Goal: Check status

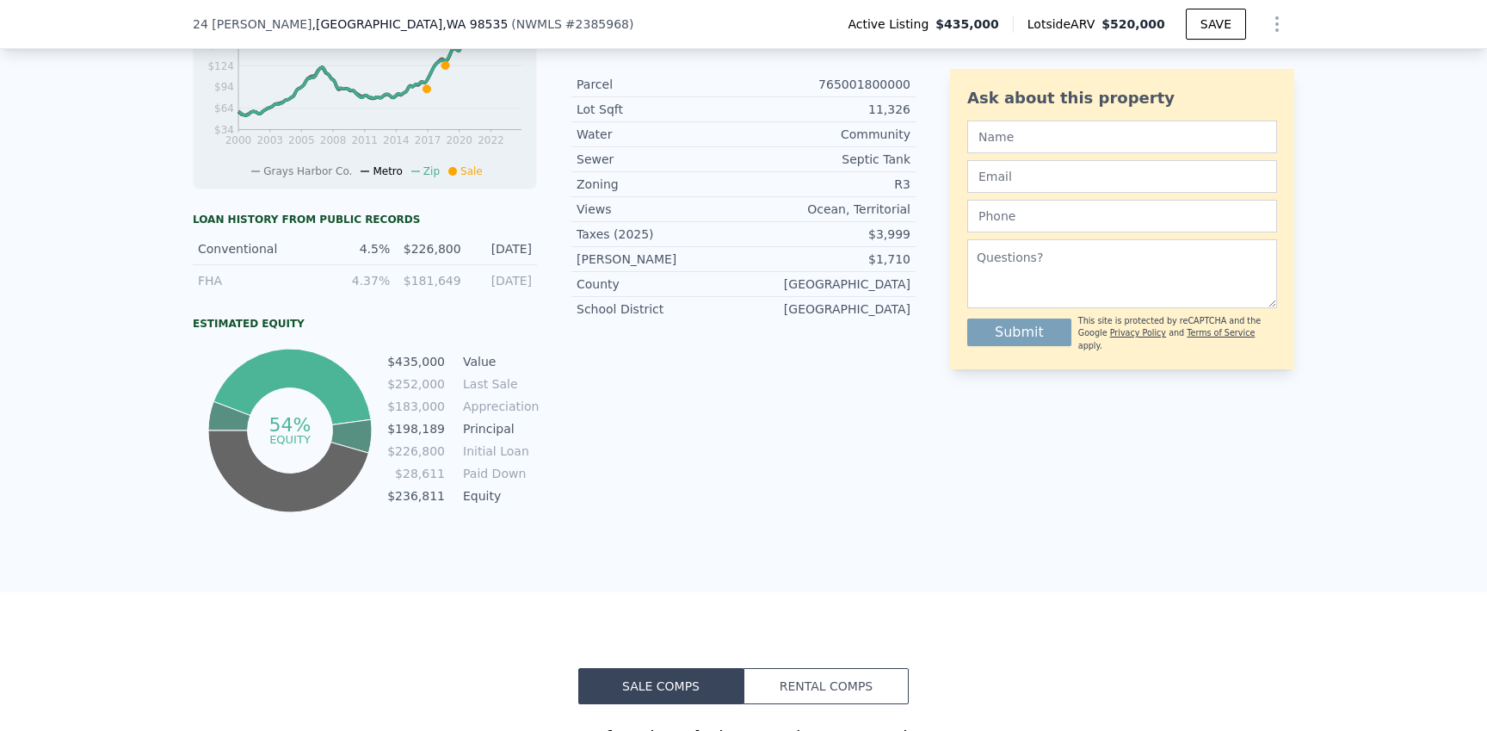
scroll to position [319, 0]
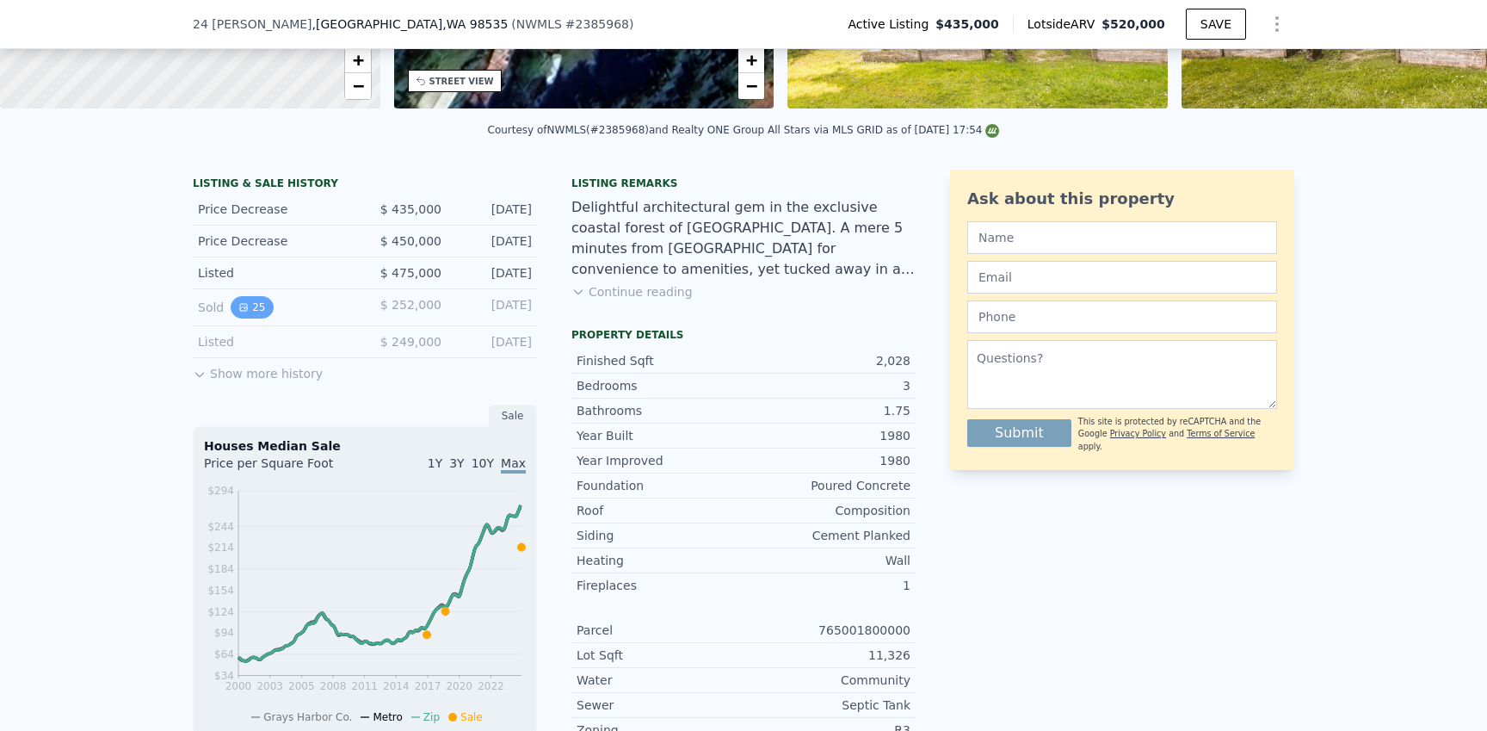
click at [249, 300] on button "25" at bounding box center [252, 307] width 42 height 22
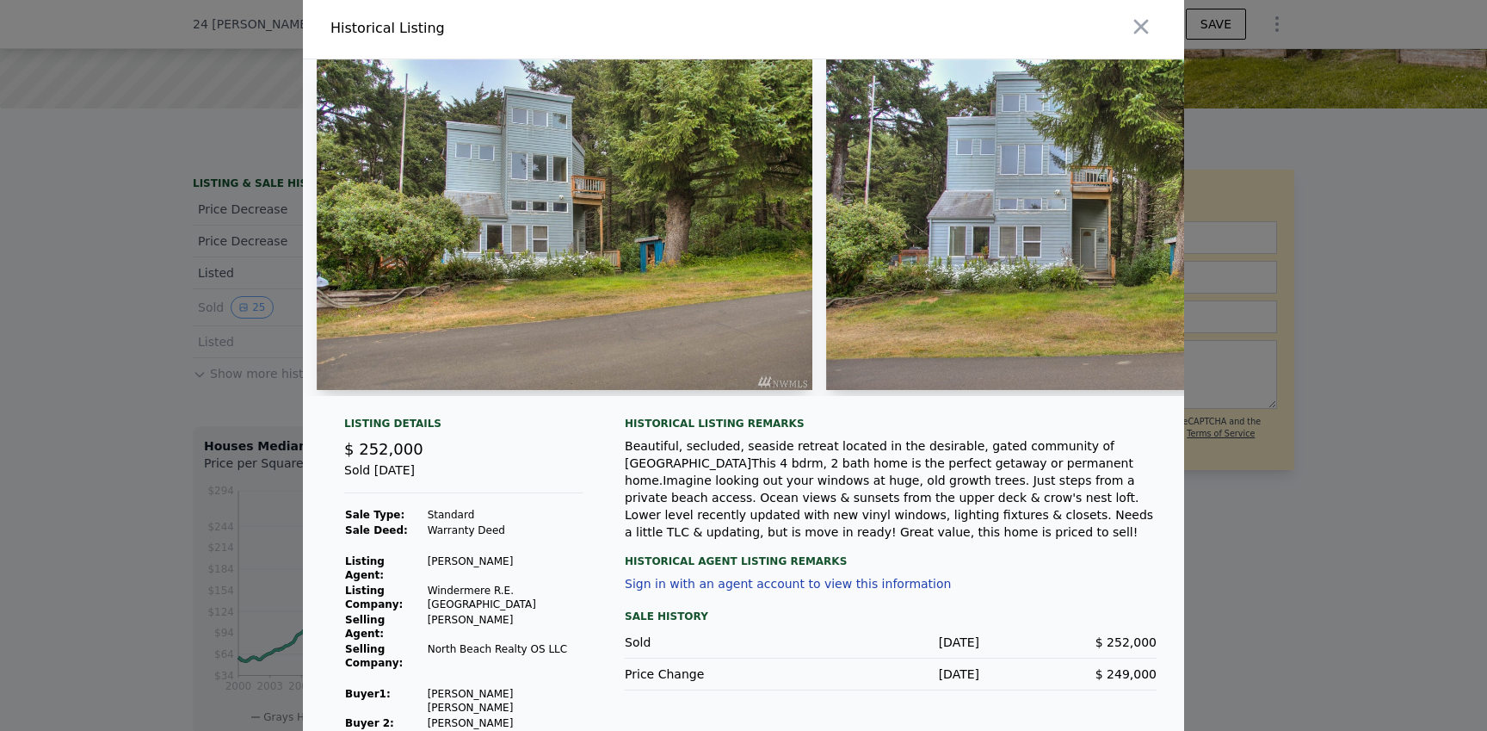
scroll to position [0, 0]
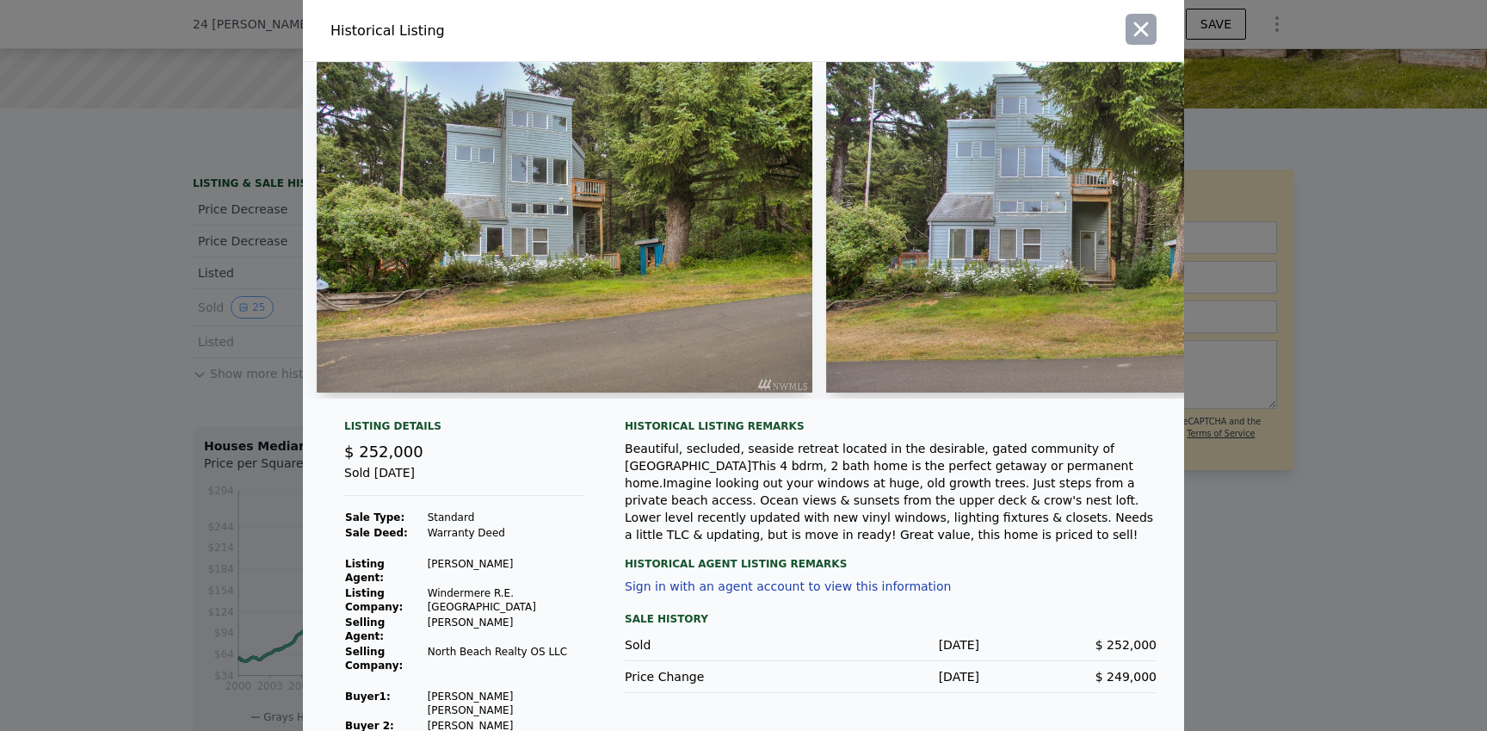
click at [1135, 30] on icon "button" at bounding box center [1141, 29] width 24 height 24
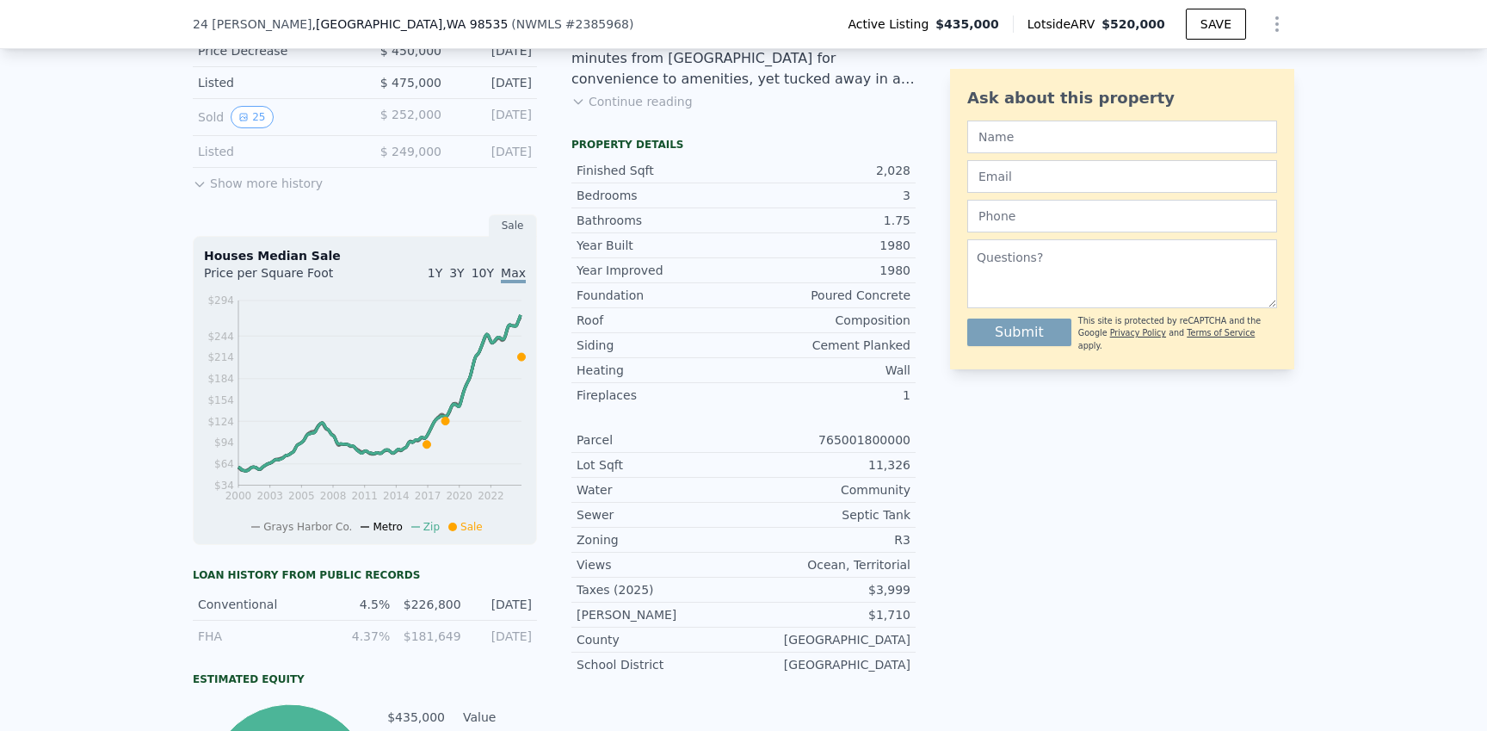
scroll to position [499, 0]
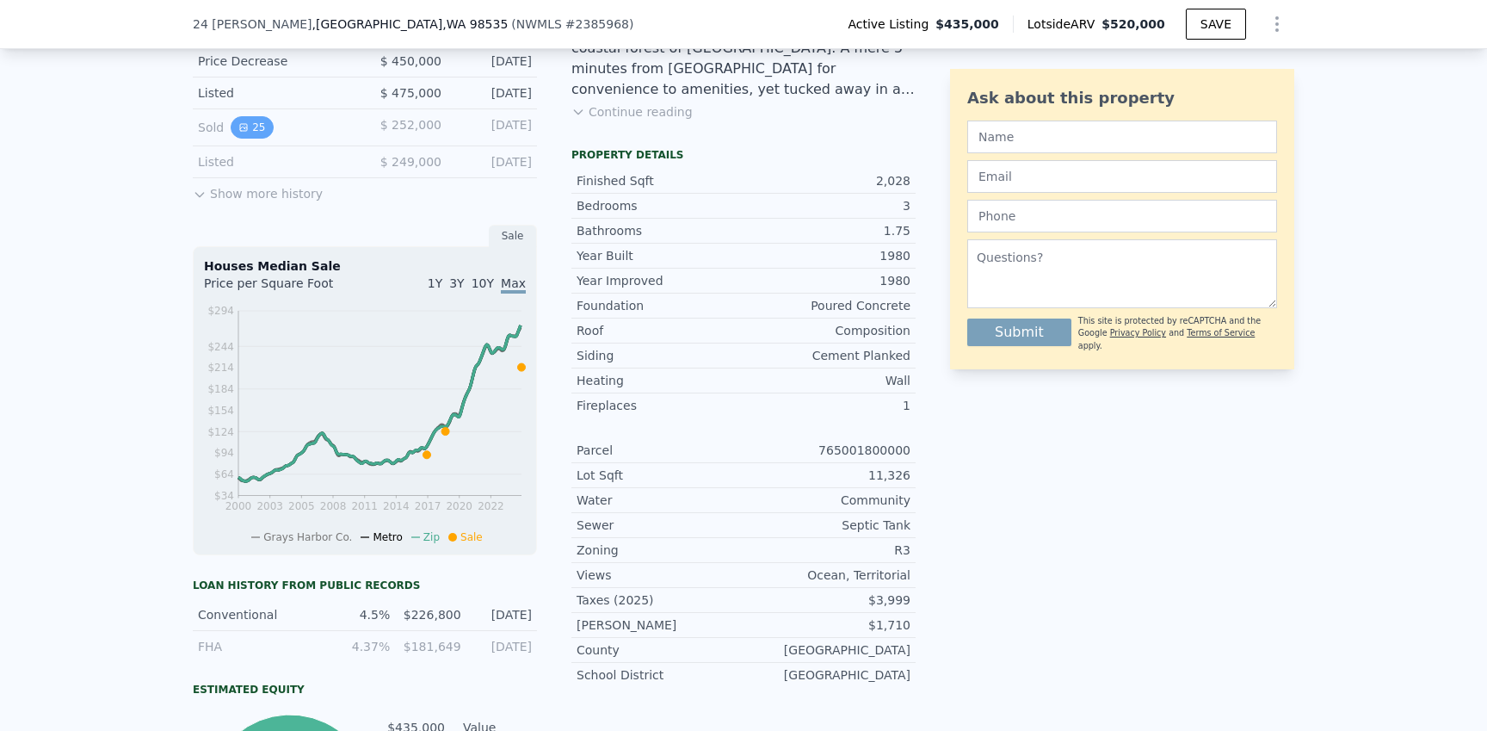
click at [246, 137] on button "25" at bounding box center [252, 127] width 42 height 22
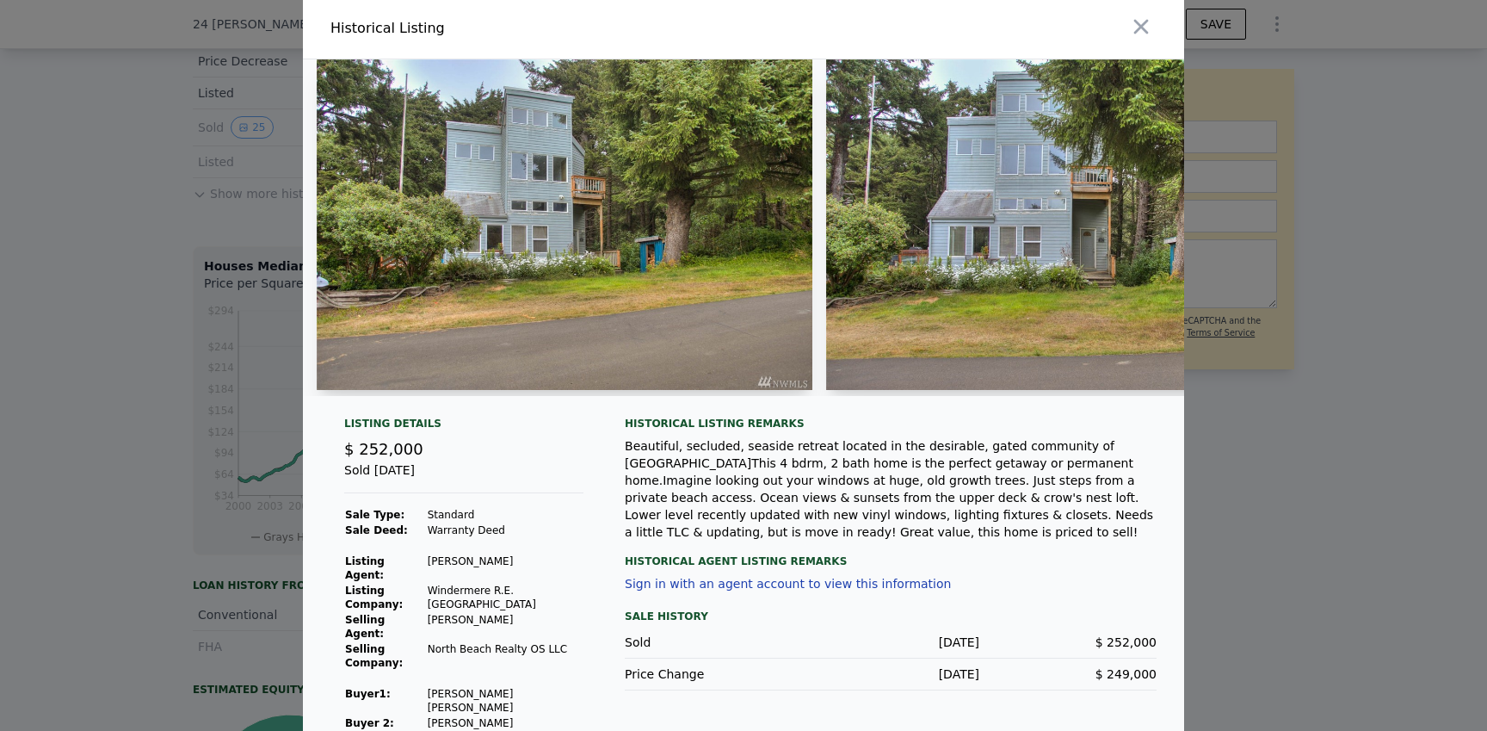
scroll to position [0, 0]
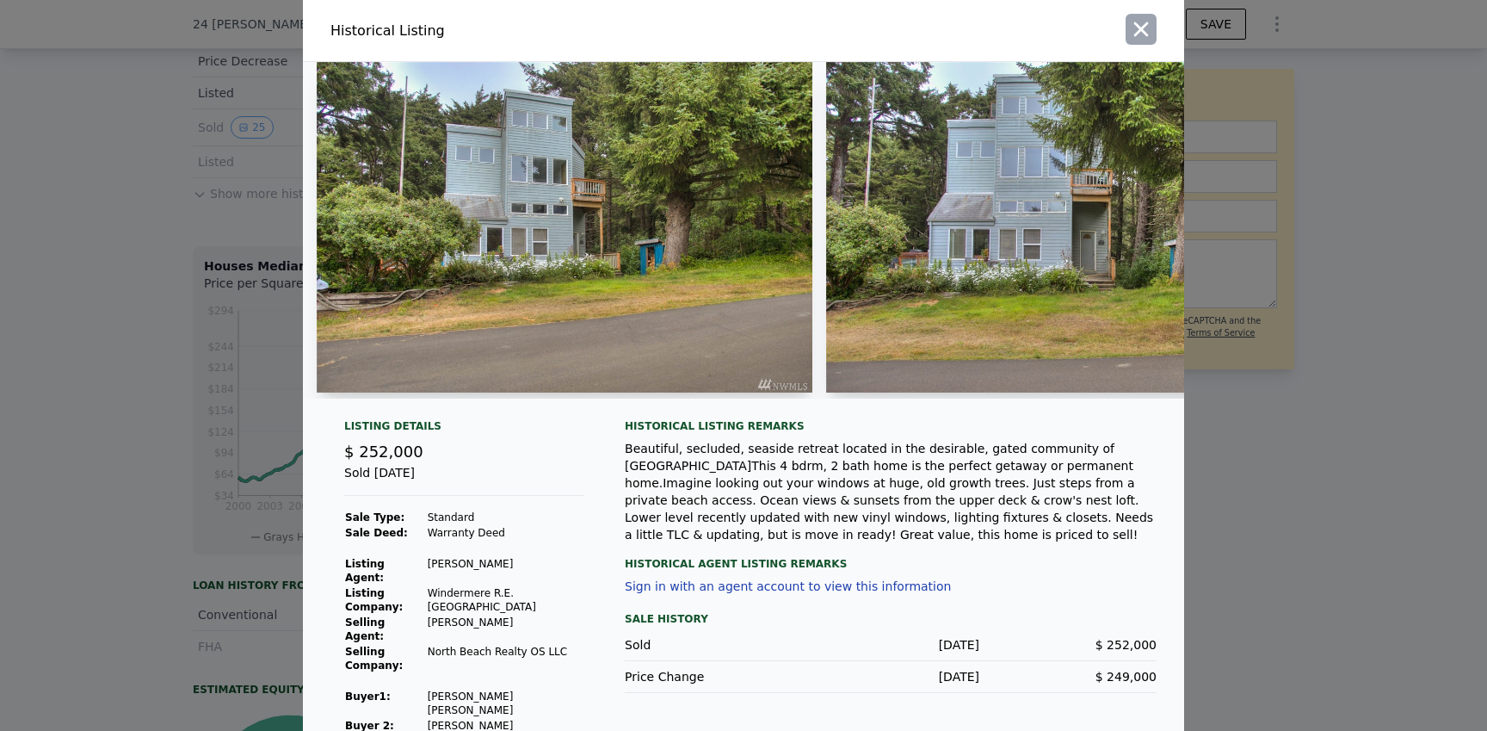
click at [1135, 37] on icon "button" at bounding box center [1141, 29] width 24 height 24
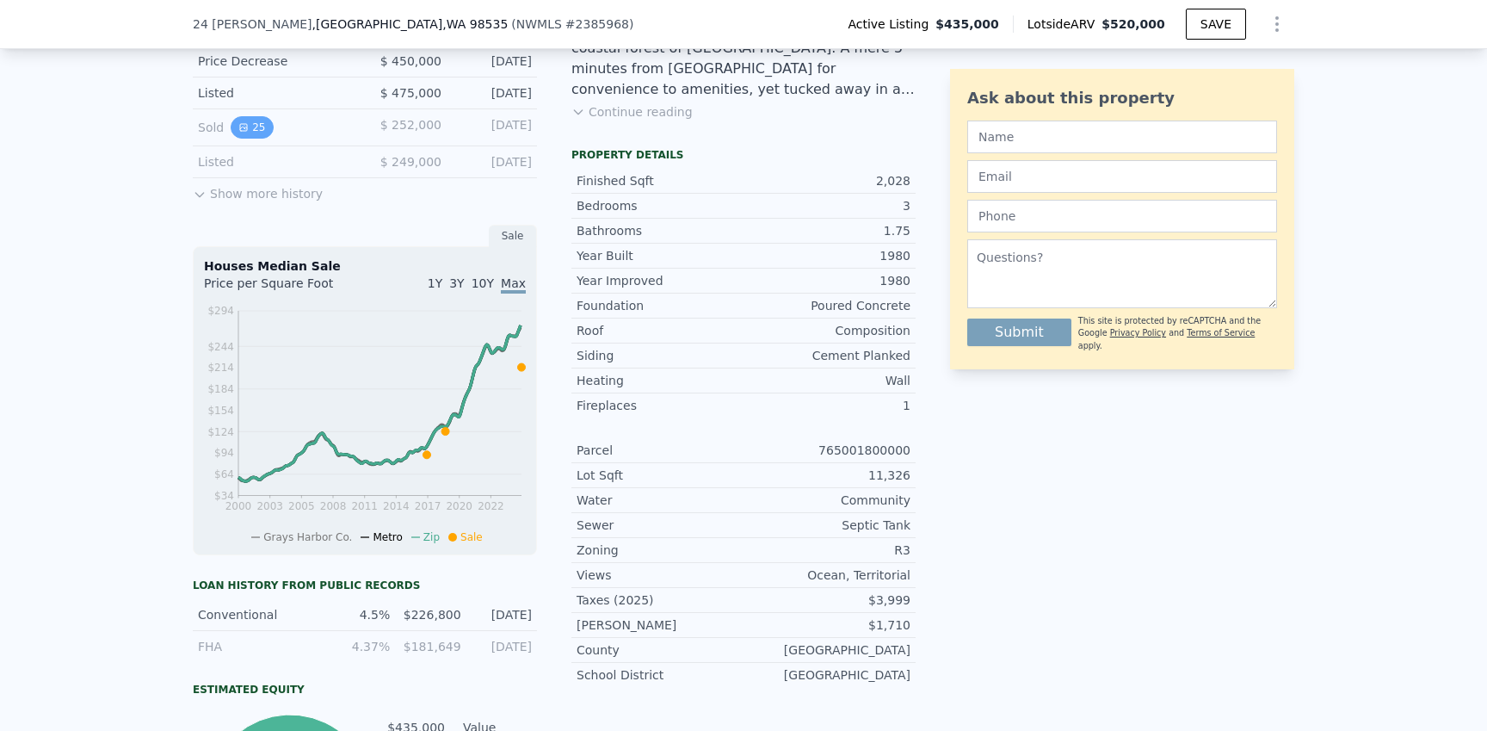
click at [247, 129] on icon "View historical data" at bounding box center [243, 127] width 10 height 10
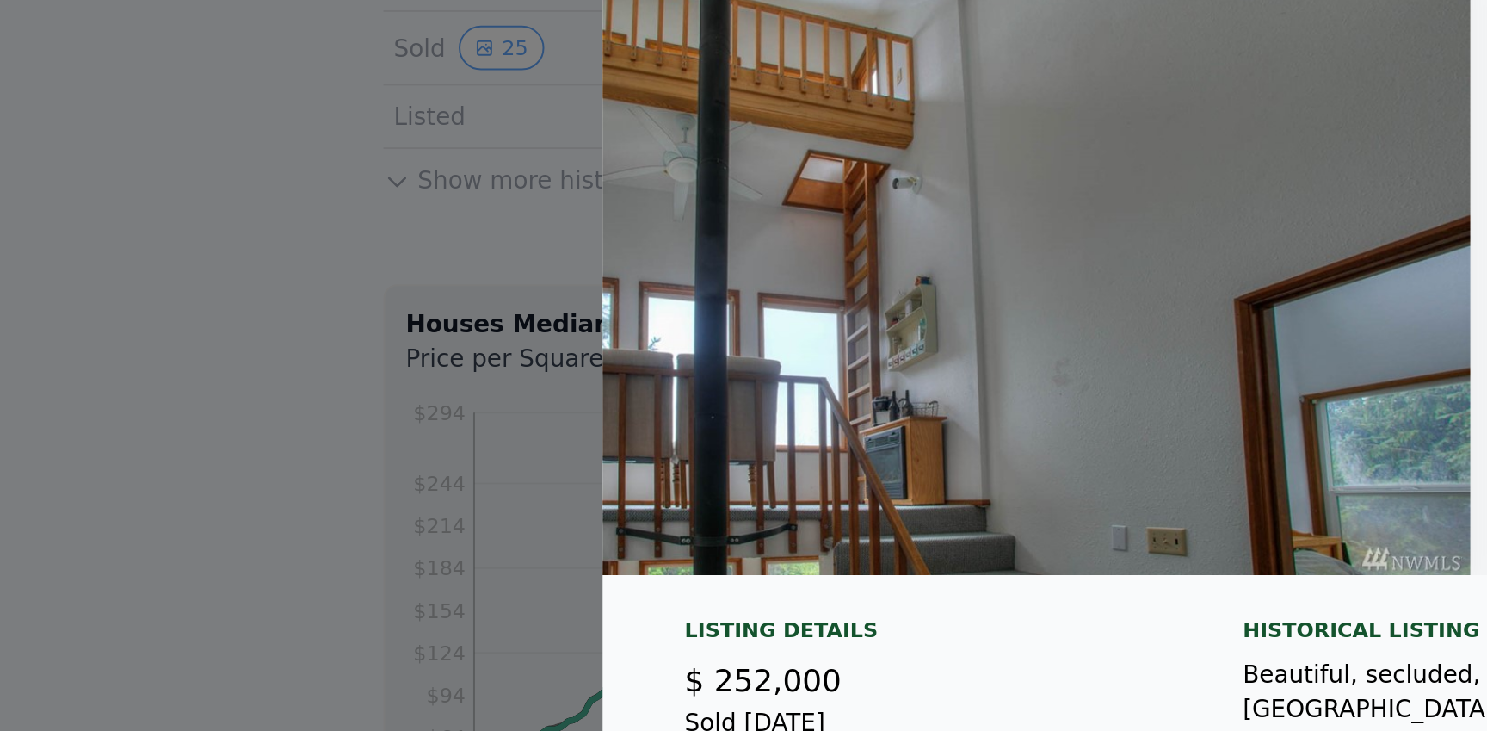
scroll to position [0, 8716]
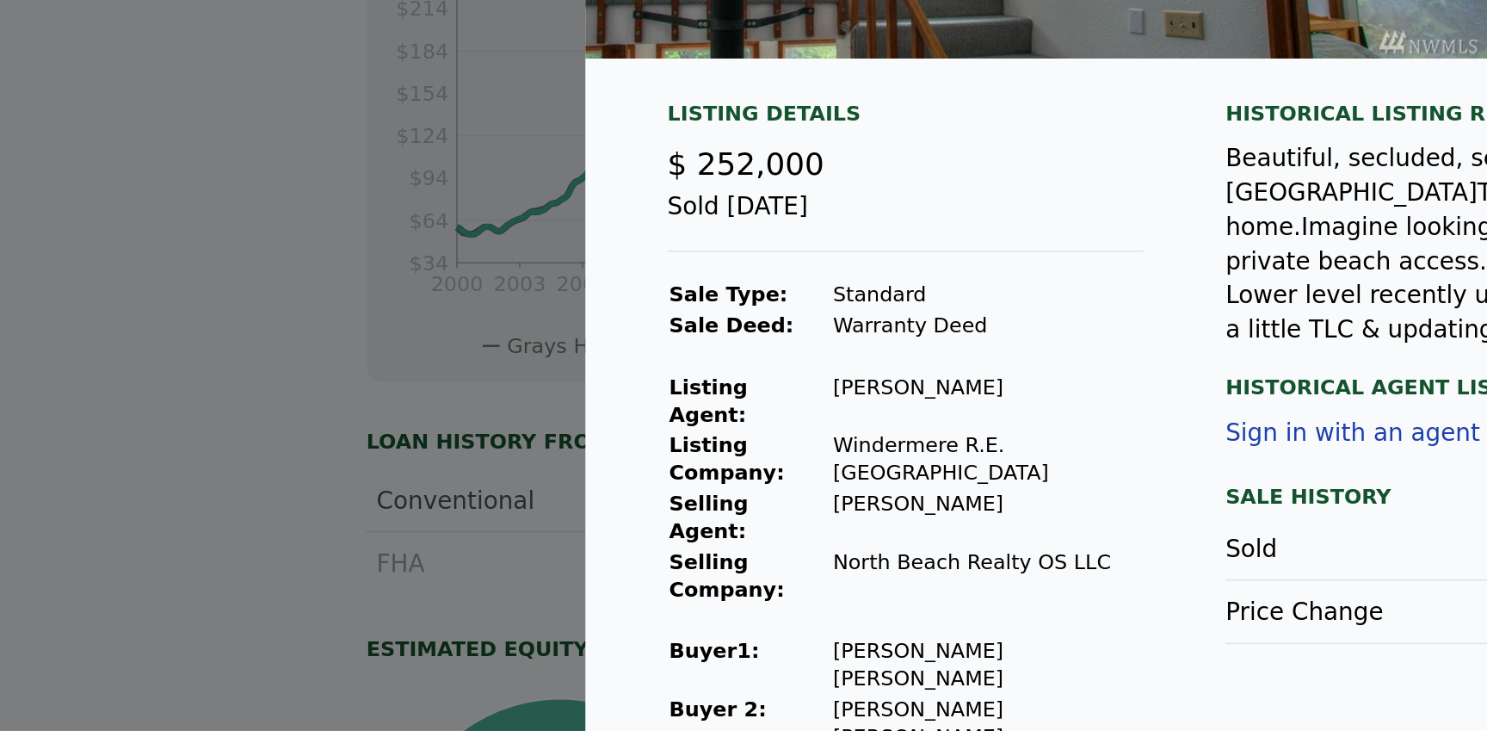
click at [185, 545] on div at bounding box center [743, 365] width 1487 height 731
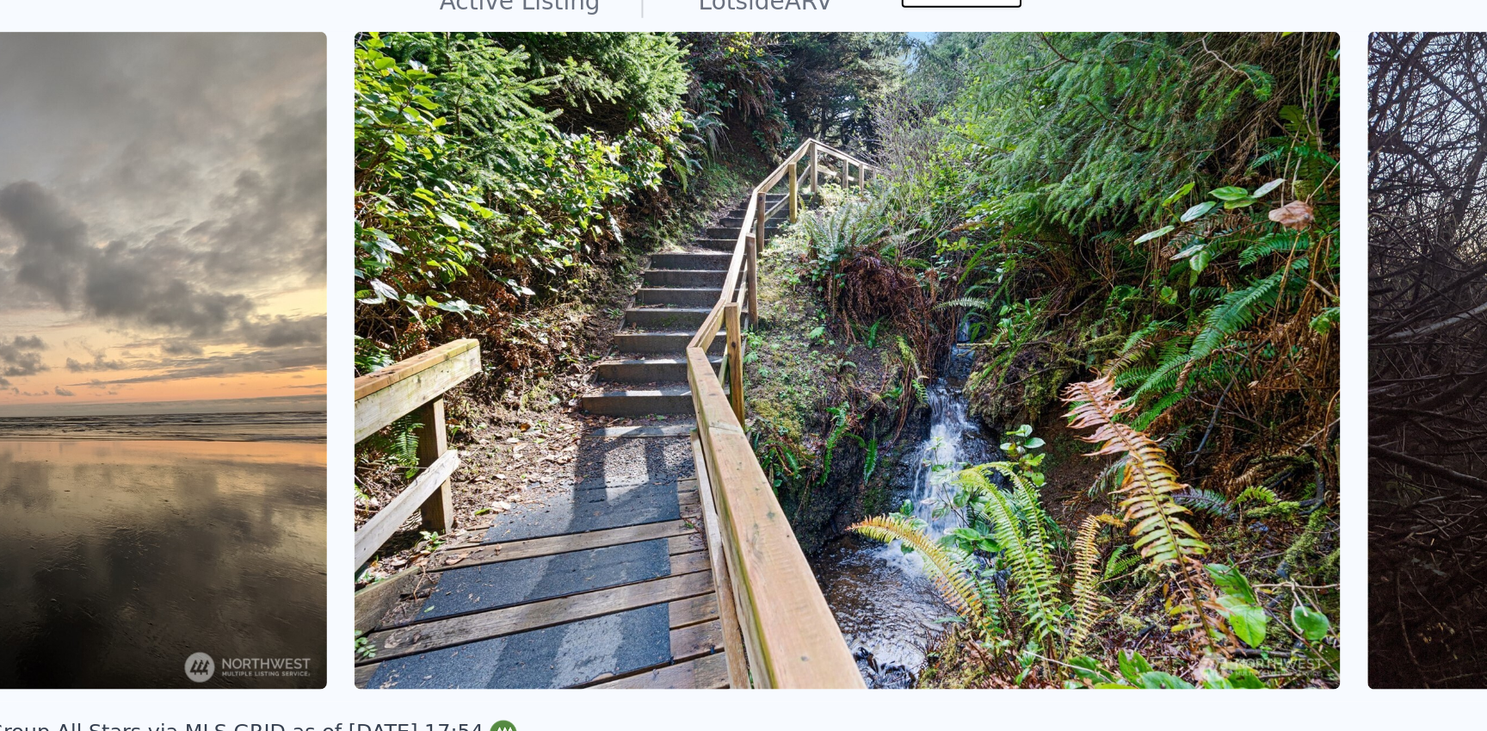
scroll to position [0, 16497]
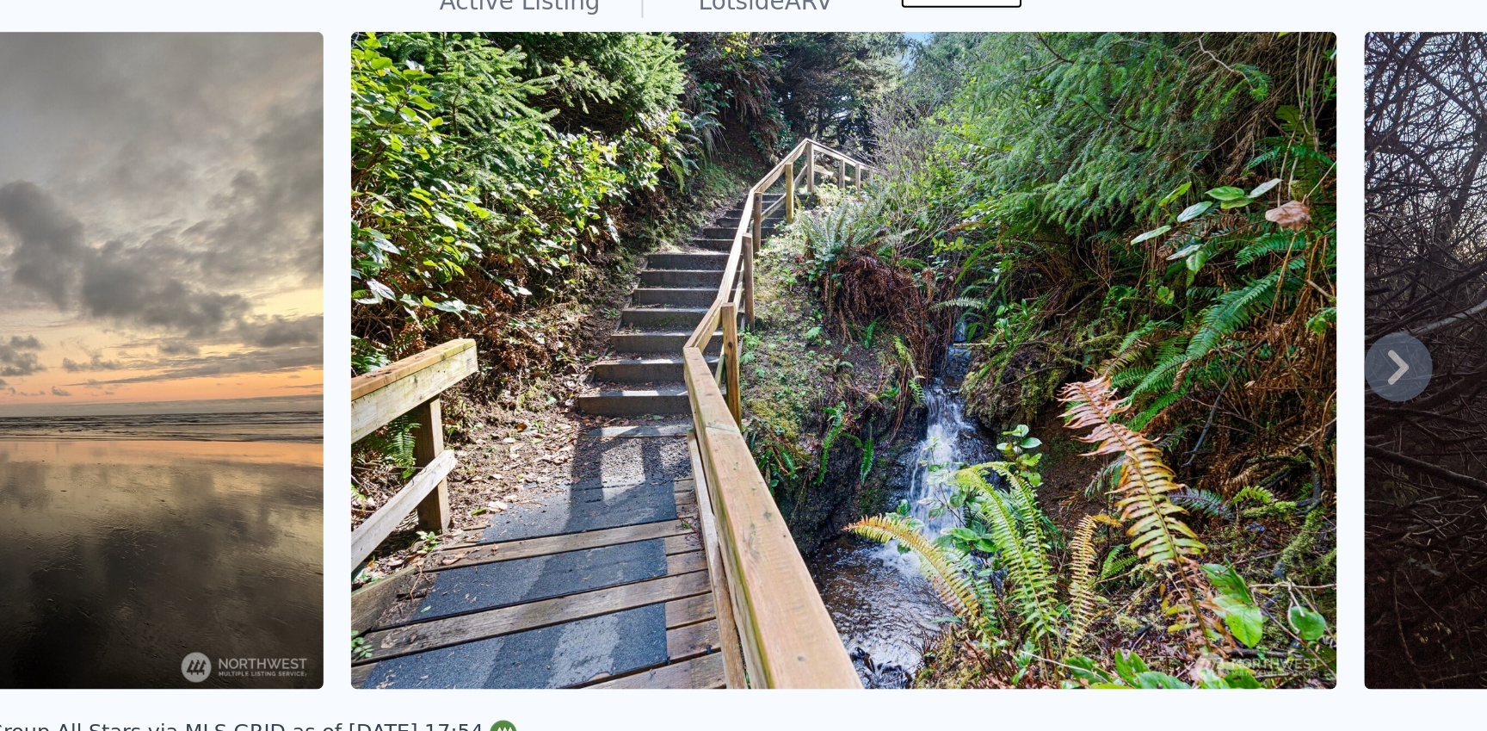
click at [1447, 274] on icon at bounding box center [1442, 272] width 34 height 34
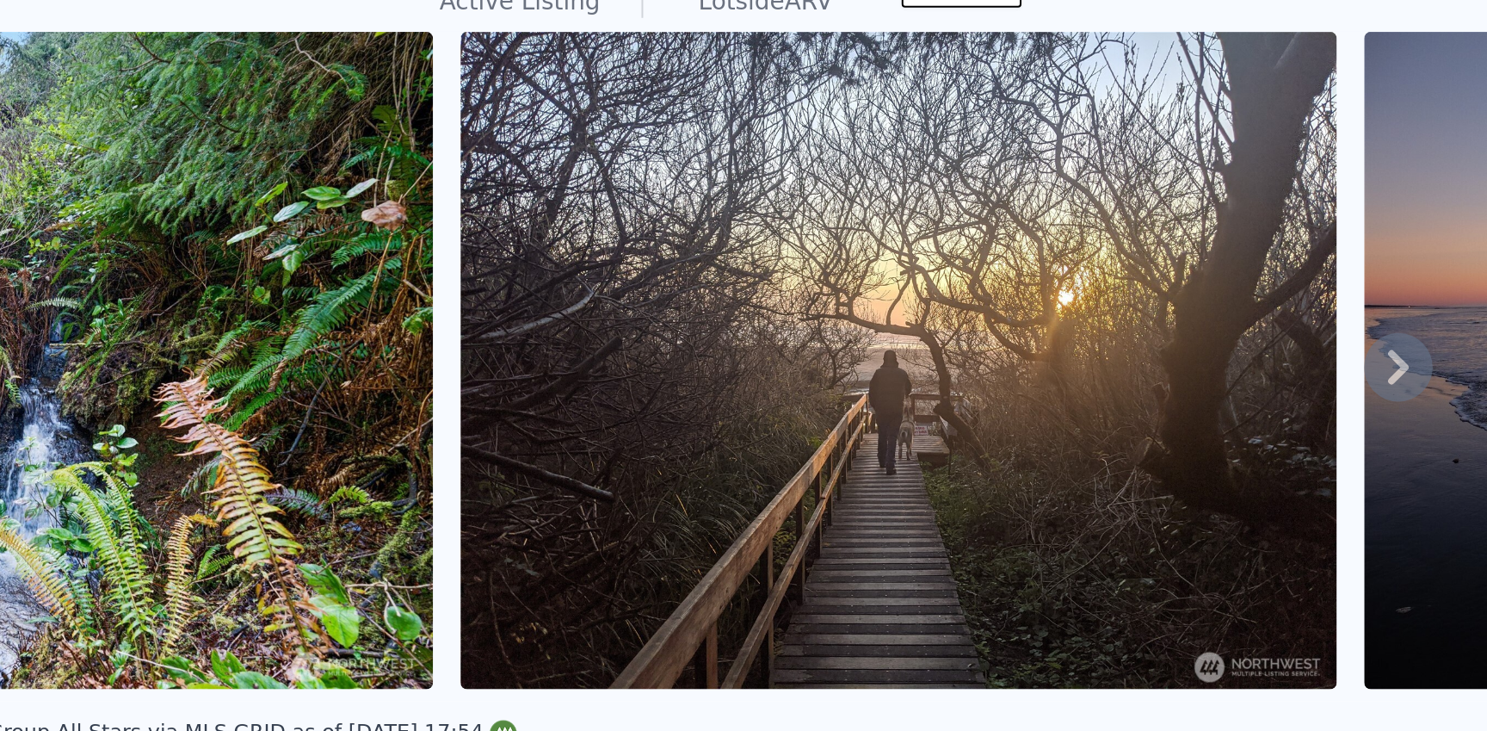
click at [1445, 273] on icon at bounding box center [1442, 271] width 10 height 17
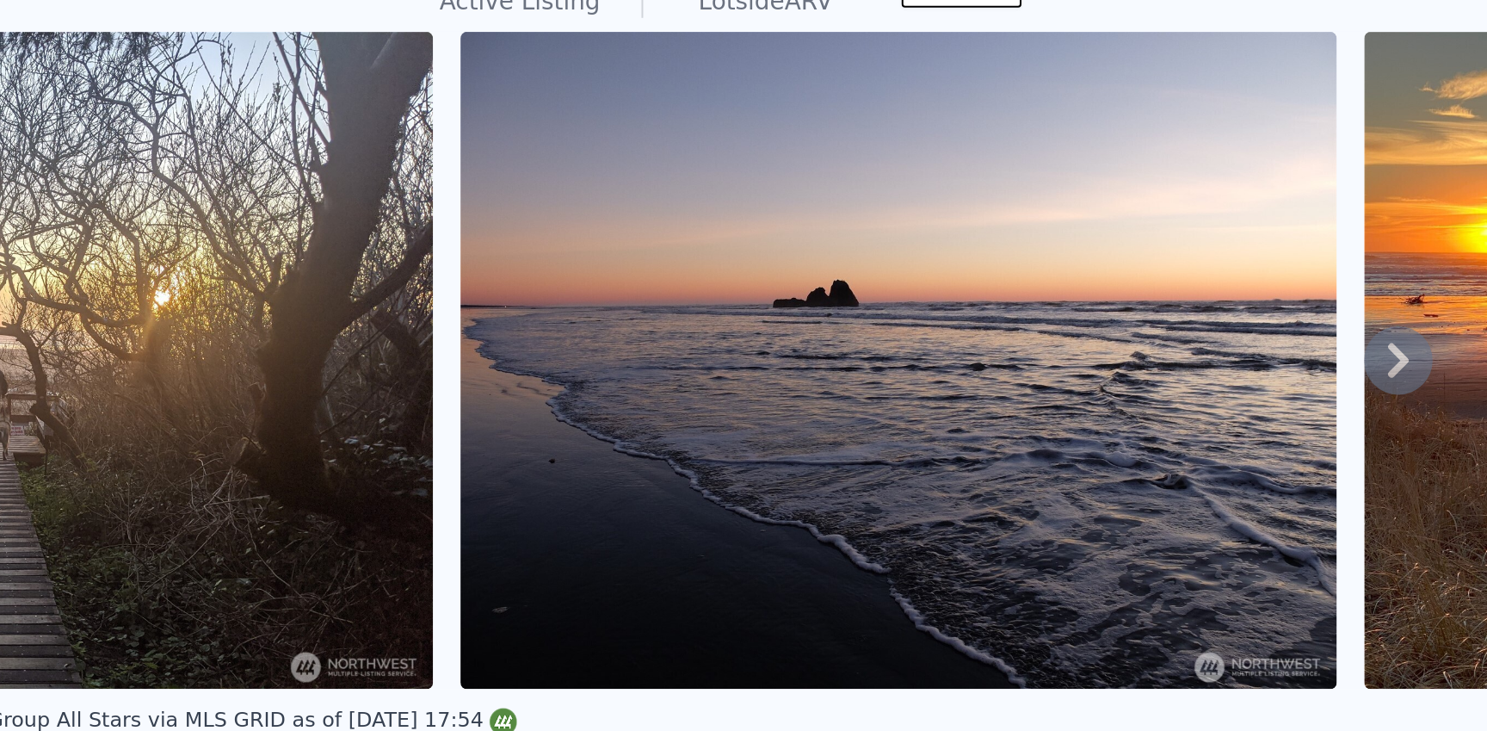
click at [1445, 273] on icon at bounding box center [1442, 268] width 34 height 34
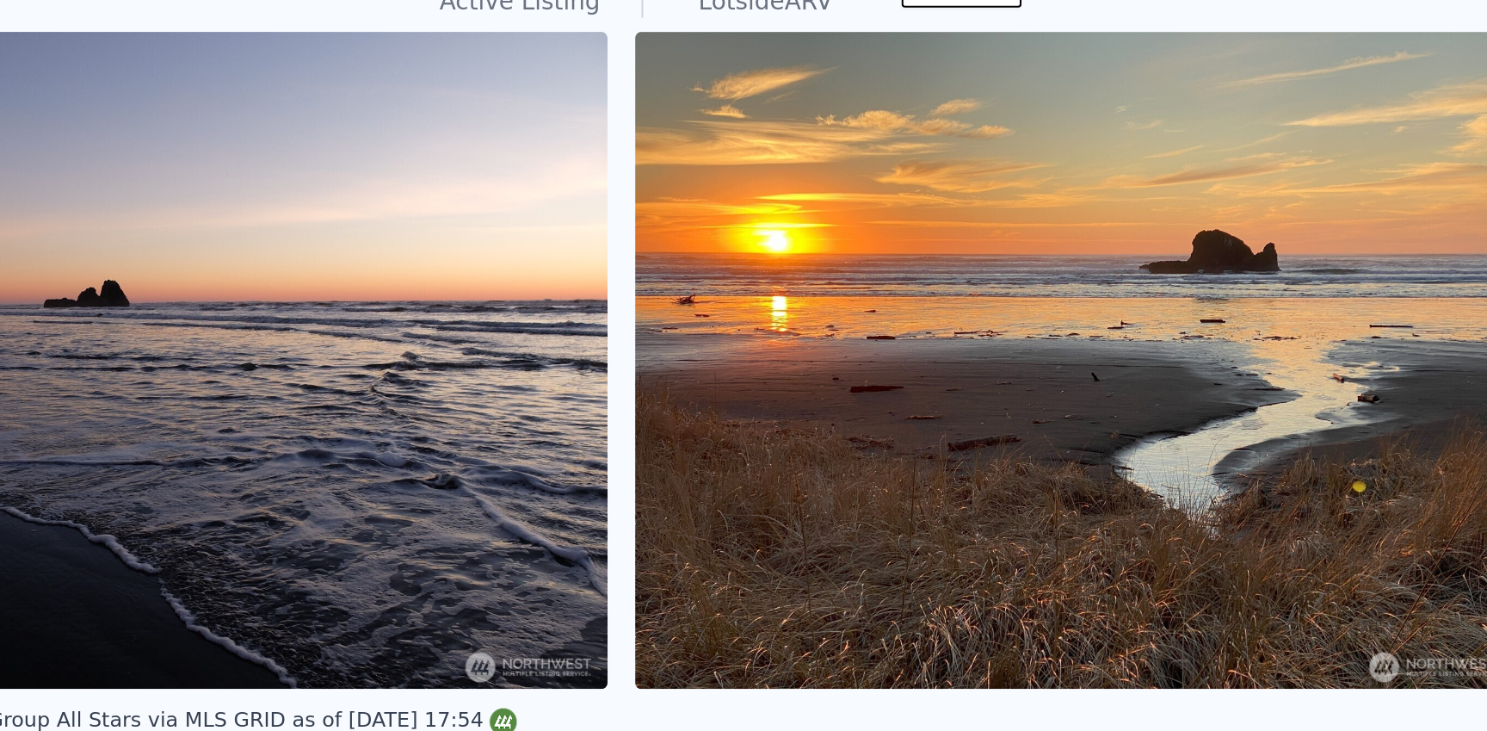
scroll to position [0, 17791]
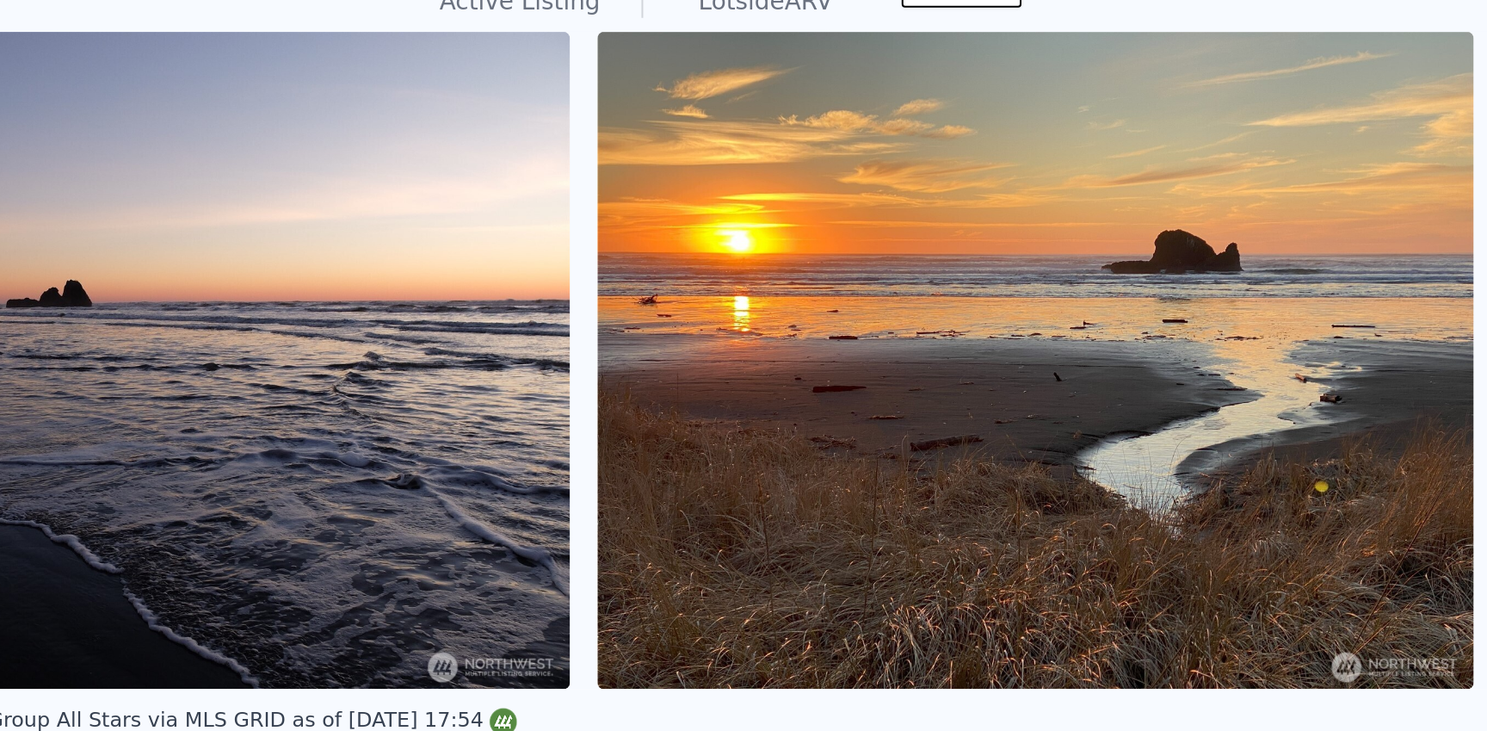
click at [1445, 273] on img at bounding box center [1259, 268] width 441 height 330
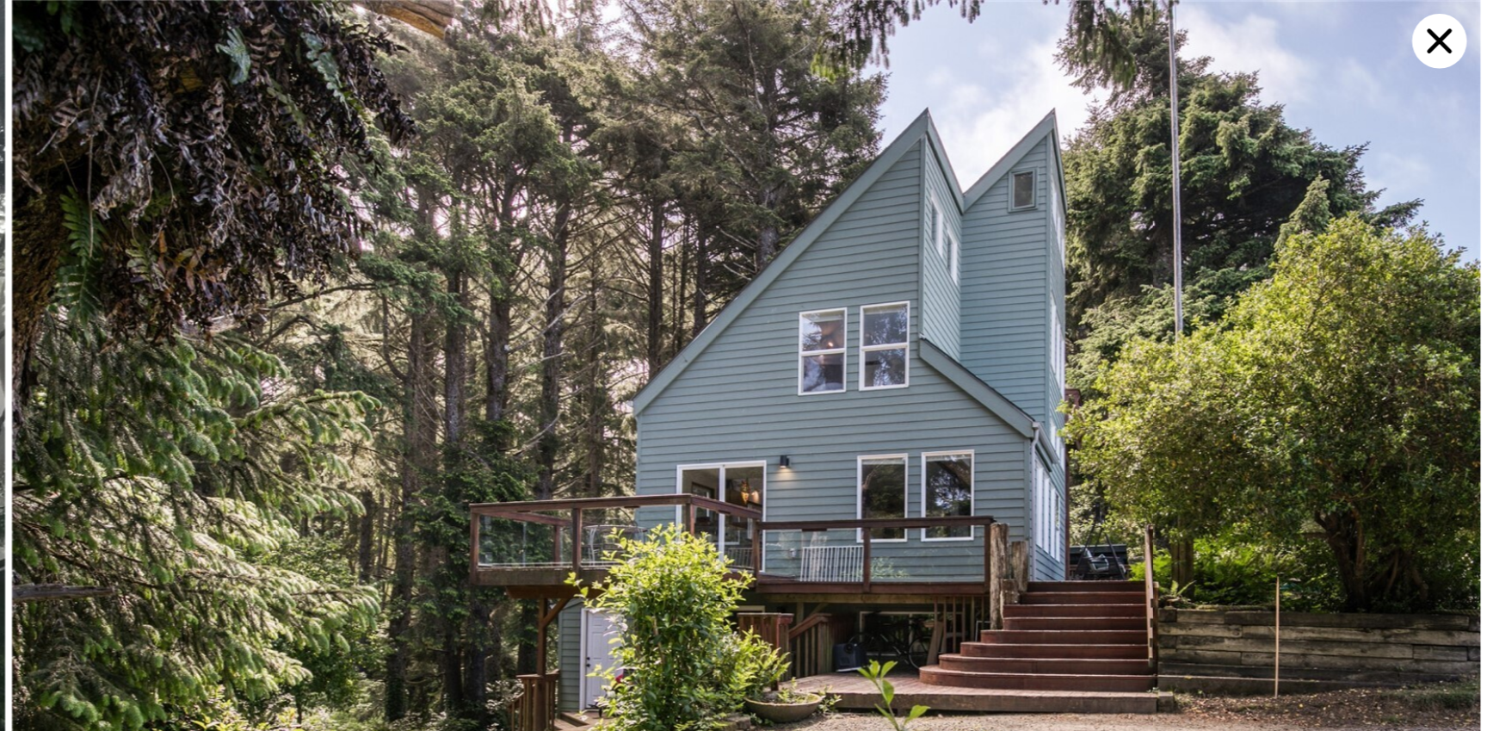
scroll to position [11247, 0]
